Goal: Task Accomplishment & Management: Manage account settings

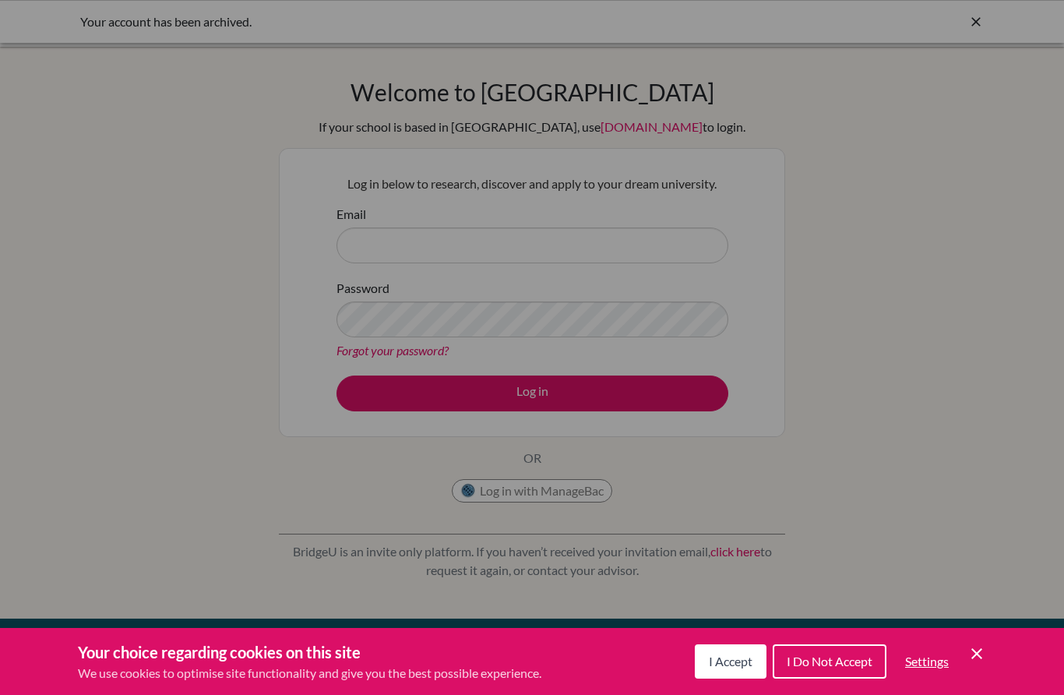
click at [759, 667] on button "I Accept" at bounding box center [731, 661] width 72 height 34
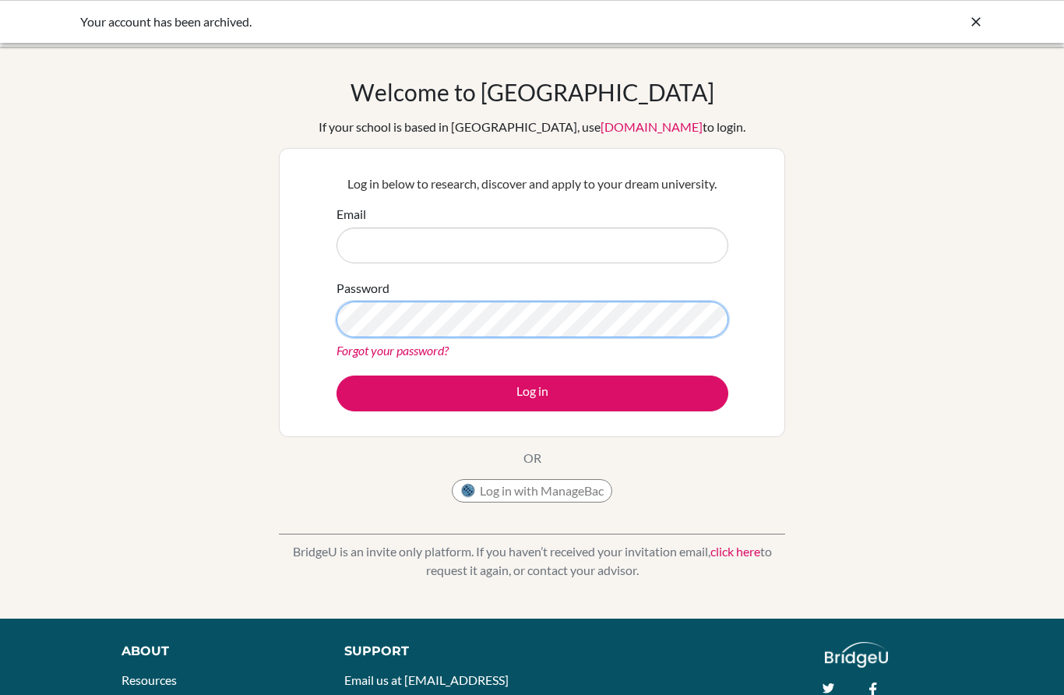
type input "ds001265@dwight.ae"
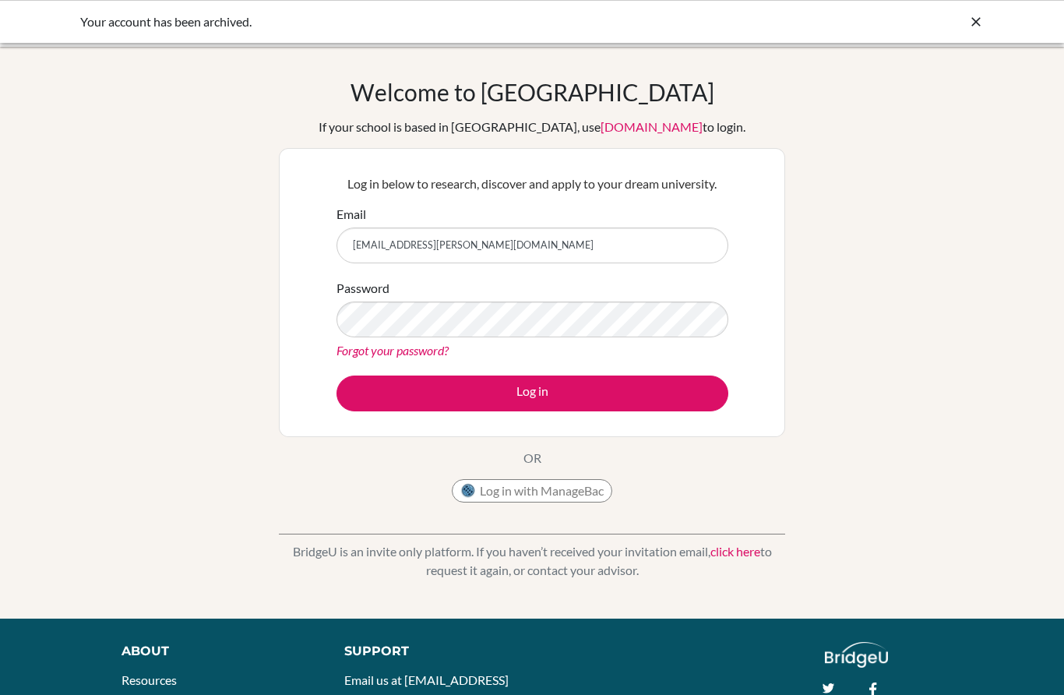
click at [676, 357] on div "Forgot your password?" at bounding box center [533, 350] width 392 height 19
click at [400, 370] on form "Email ds001265@dwight.ae Password Forgot your password? Log in" at bounding box center [533, 308] width 392 height 206
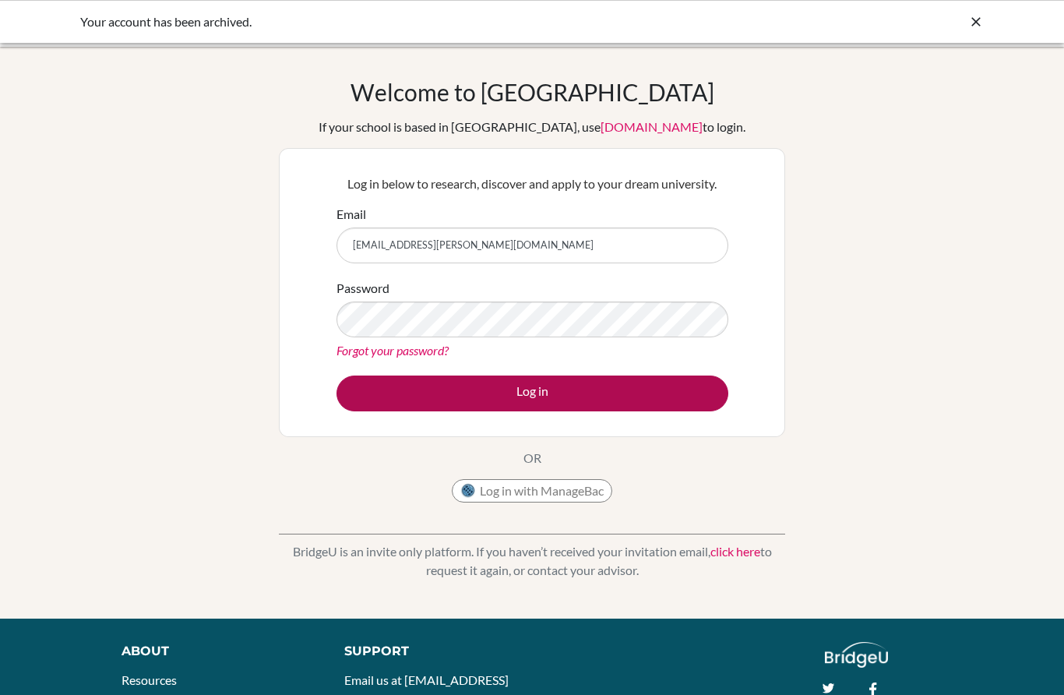
click at [400, 388] on button "Log in" at bounding box center [533, 393] width 392 height 36
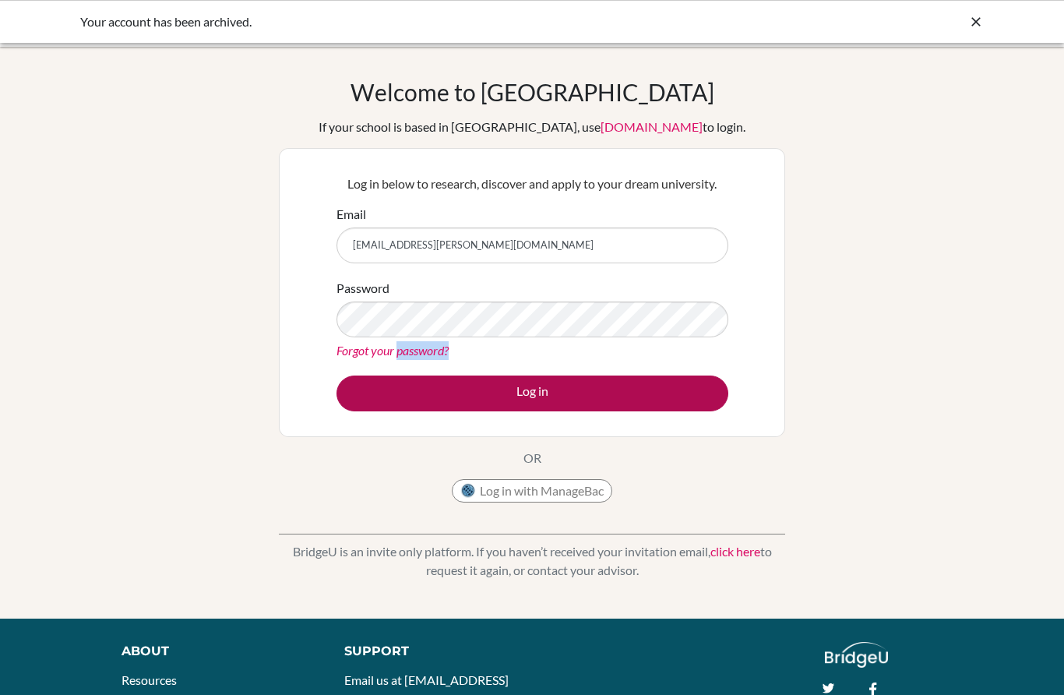
drag, startPoint x: 400, startPoint y: 388, endPoint x: 375, endPoint y: 389, distance: 24.9
click at [379, 389] on button "Log in" at bounding box center [533, 393] width 392 height 36
click at [375, 389] on button "Log in" at bounding box center [533, 393] width 392 height 36
click at [372, 389] on button "Log in" at bounding box center [533, 393] width 392 height 36
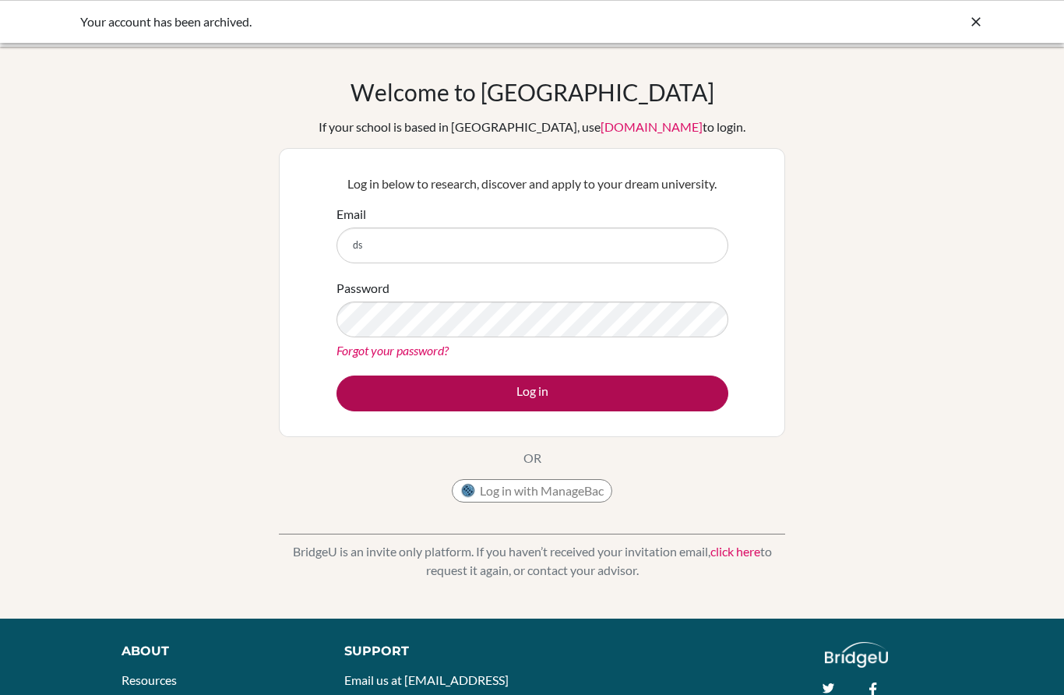
type input "ds"
click at [645, 392] on button "Log in" at bounding box center [533, 393] width 392 height 36
click at [644, 391] on button "Log in" at bounding box center [533, 393] width 392 height 36
click at [679, 380] on button "Log in" at bounding box center [533, 393] width 392 height 36
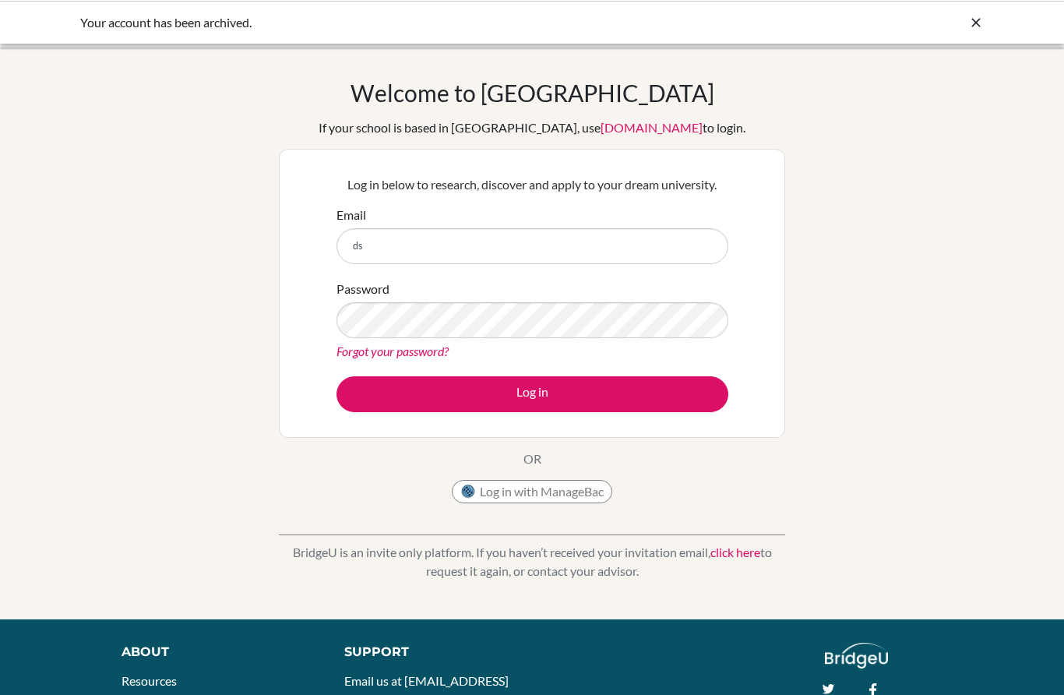
click at [573, 489] on button "Log in with ManageBac" at bounding box center [532, 490] width 160 height 23
click at [577, 485] on button "Log in with ManageBac" at bounding box center [532, 490] width 160 height 23
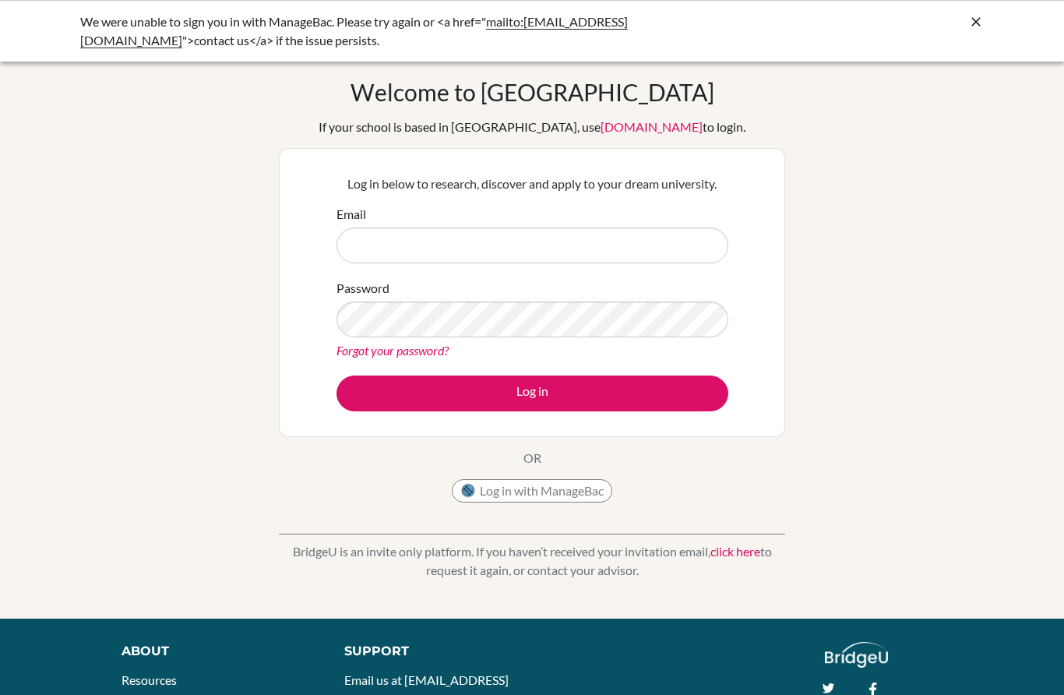
type input "ds001265@dwight.ae"
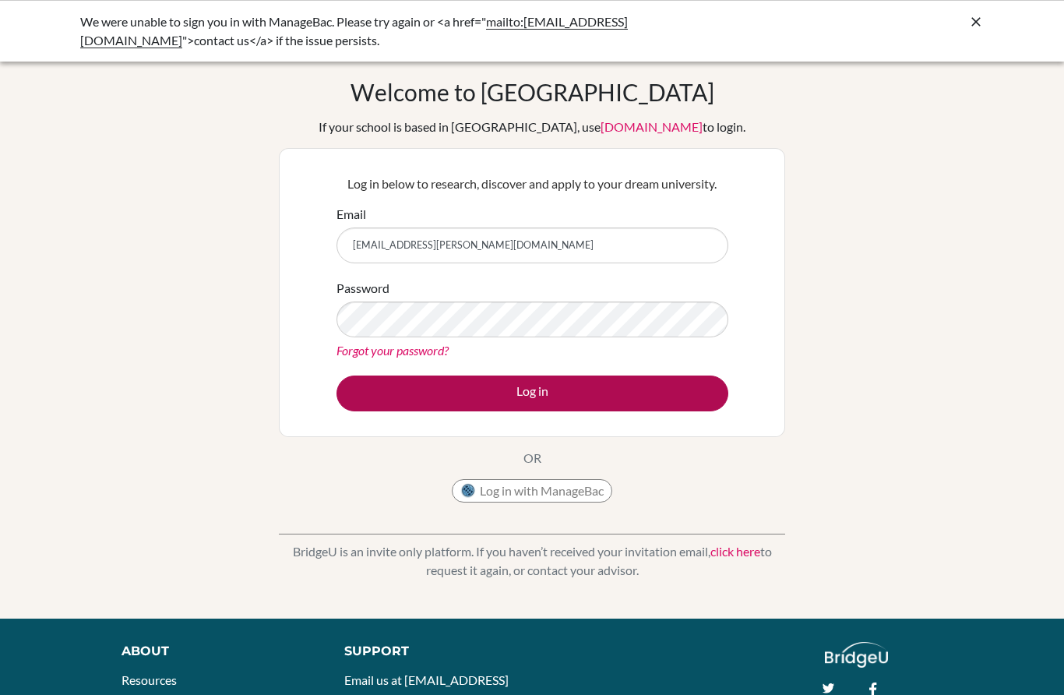
click at [567, 397] on button "Log in" at bounding box center [533, 393] width 392 height 36
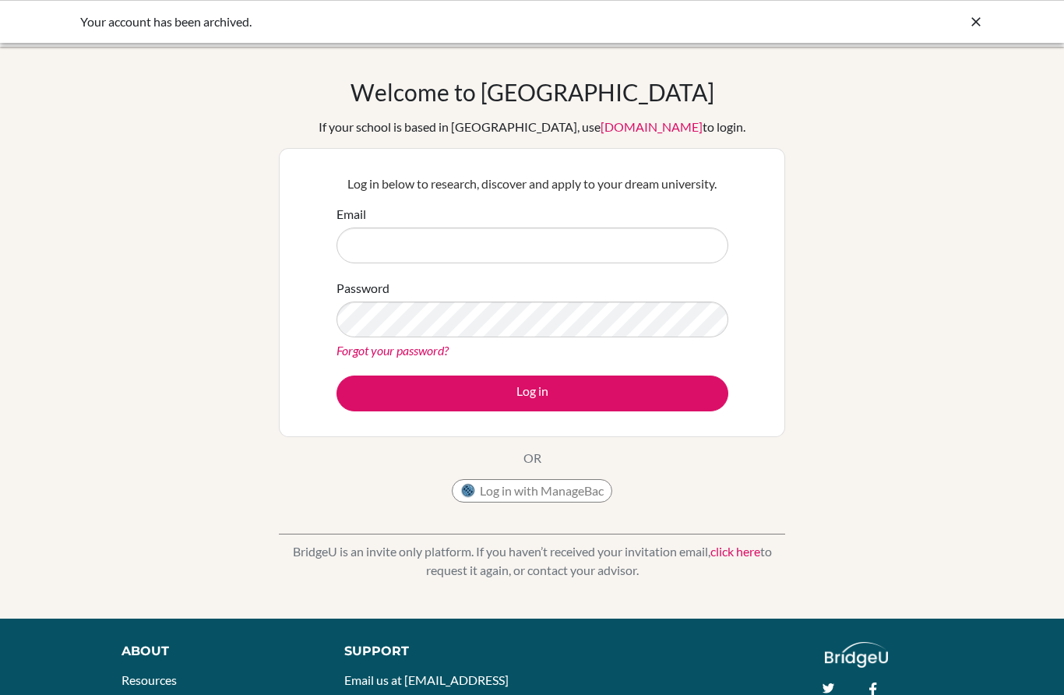
click at [977, 22] on icon at bounding box center [976, 22] width 16 height 16
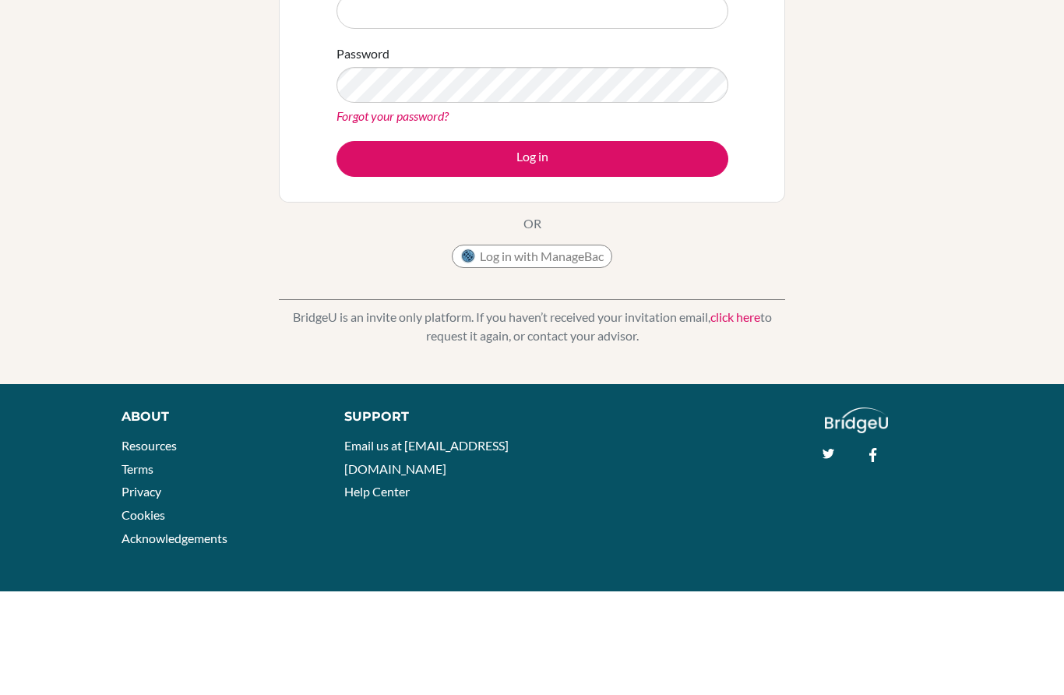
scroll to position [133, 0]
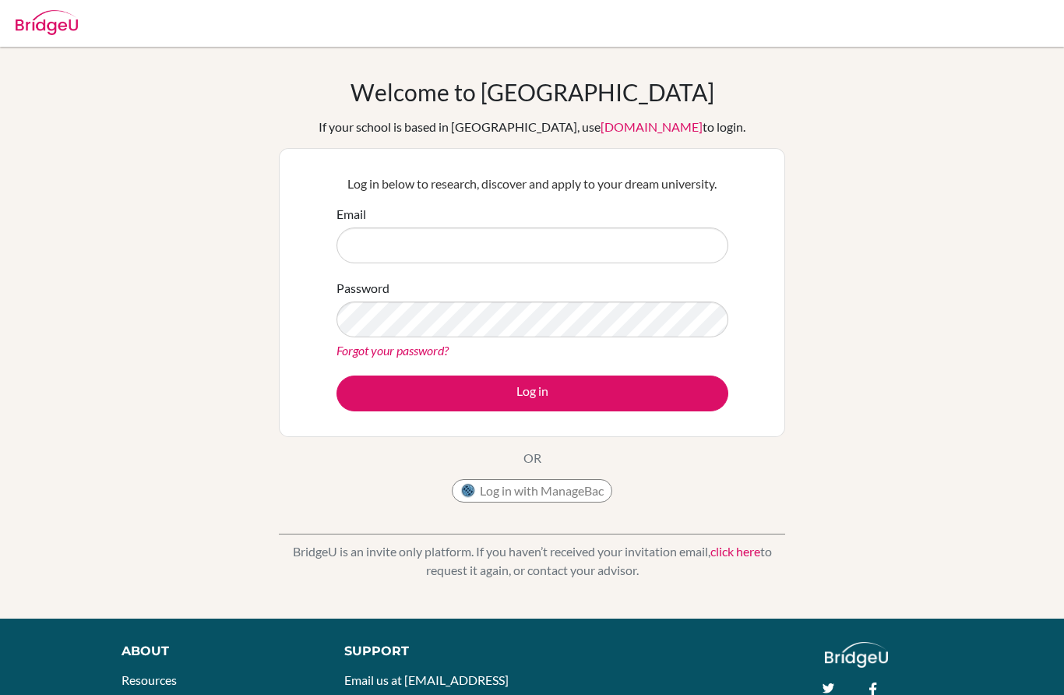
scroll to position [-33, 0]
click at [62, 27] on img at bounding box center [47, 22] width 62 height 25
